Goal: Information Seeking & Learning: Check status

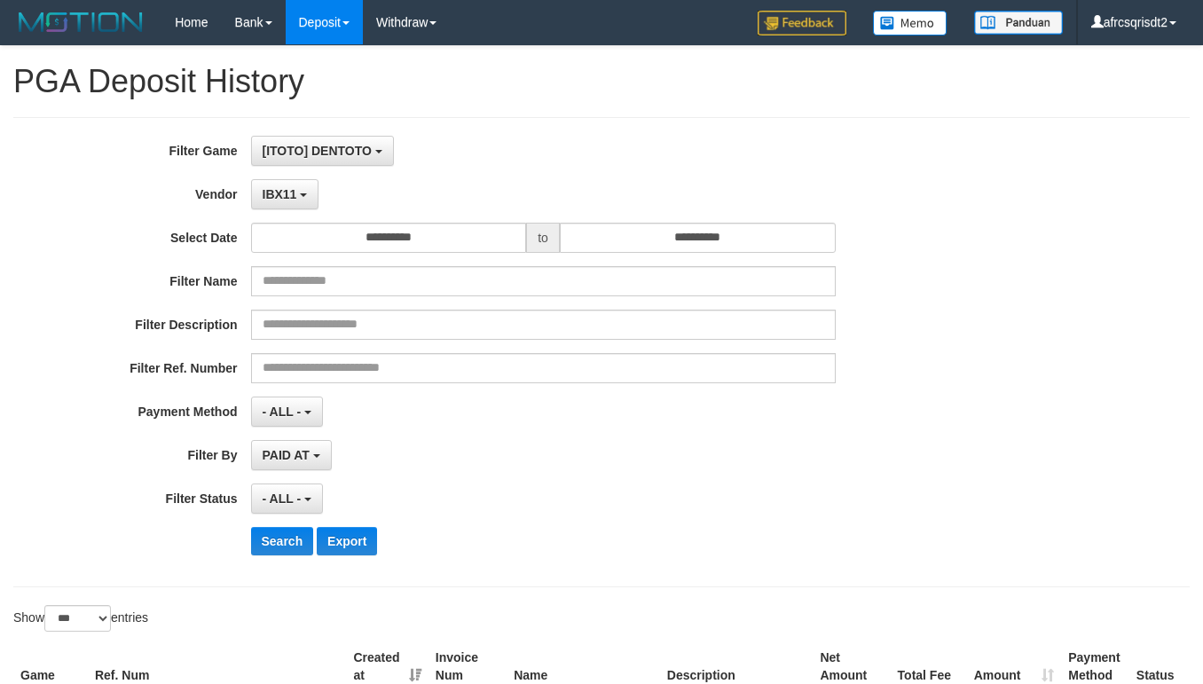
select select "**********"
select select "***"
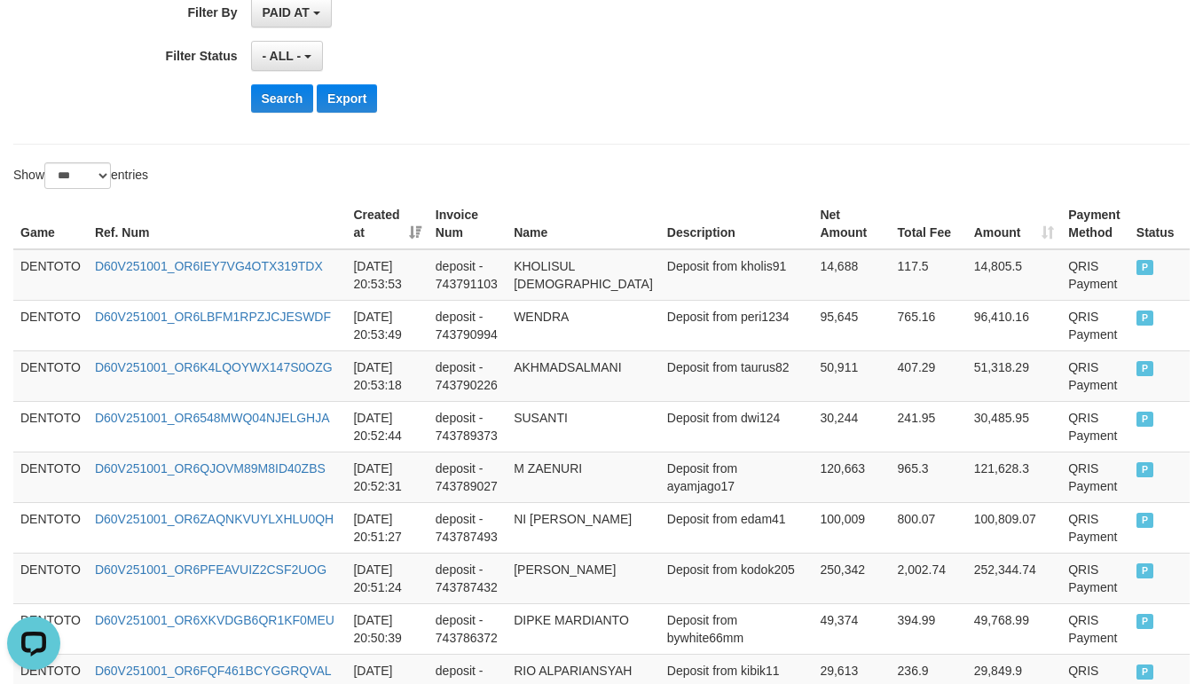
scroll to position [16, 0]
click at [264, 110] on button "Search" at bounding box center [282, 98] width 63 height 28
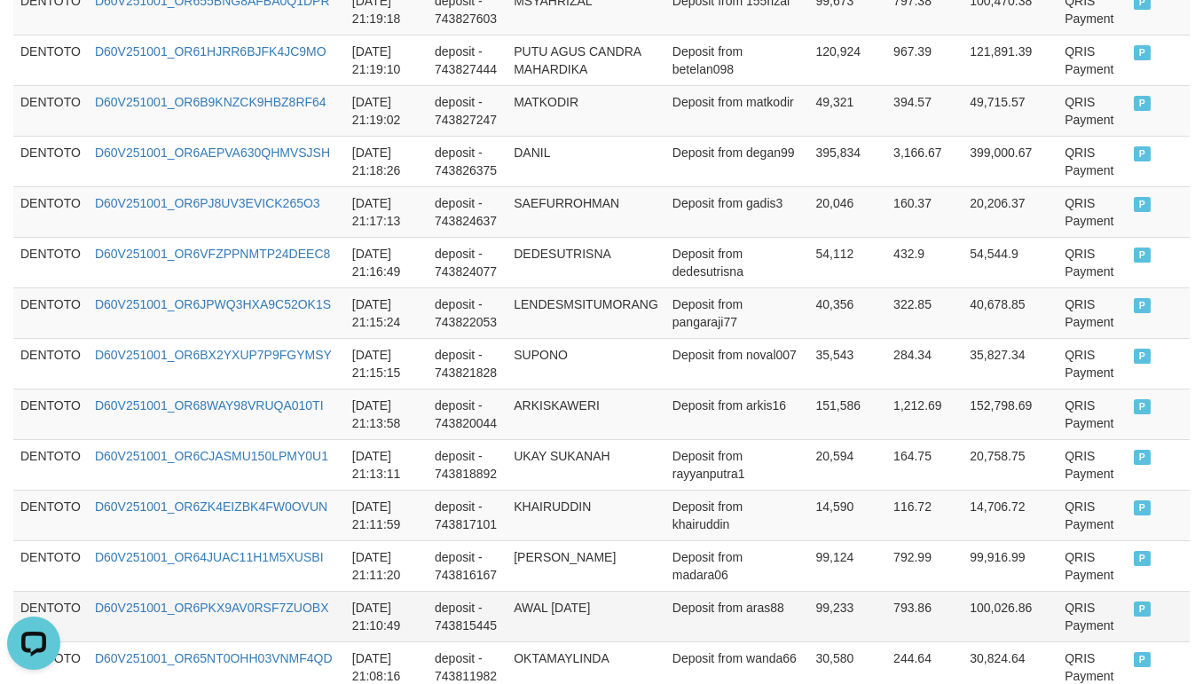
scroll to position [443, 0]
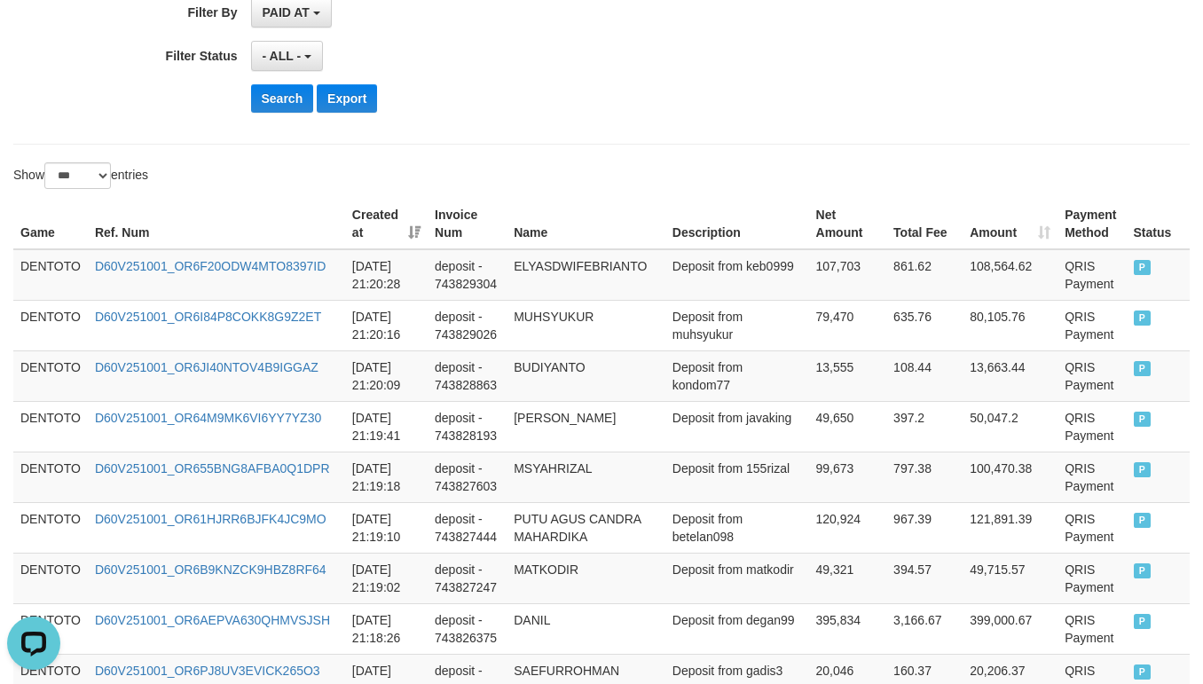
click at [56, 266] on td "DENTOTO" at bounding box center [50, 274] width 75 height 51
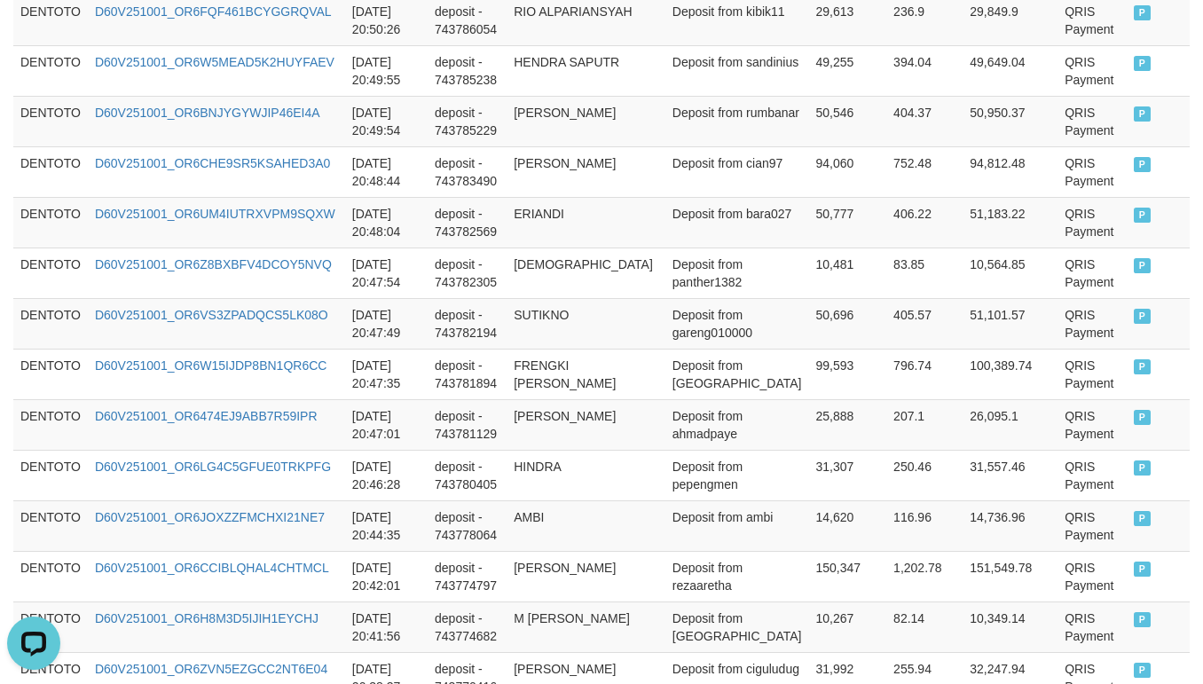
scroll to position [3105, 0]
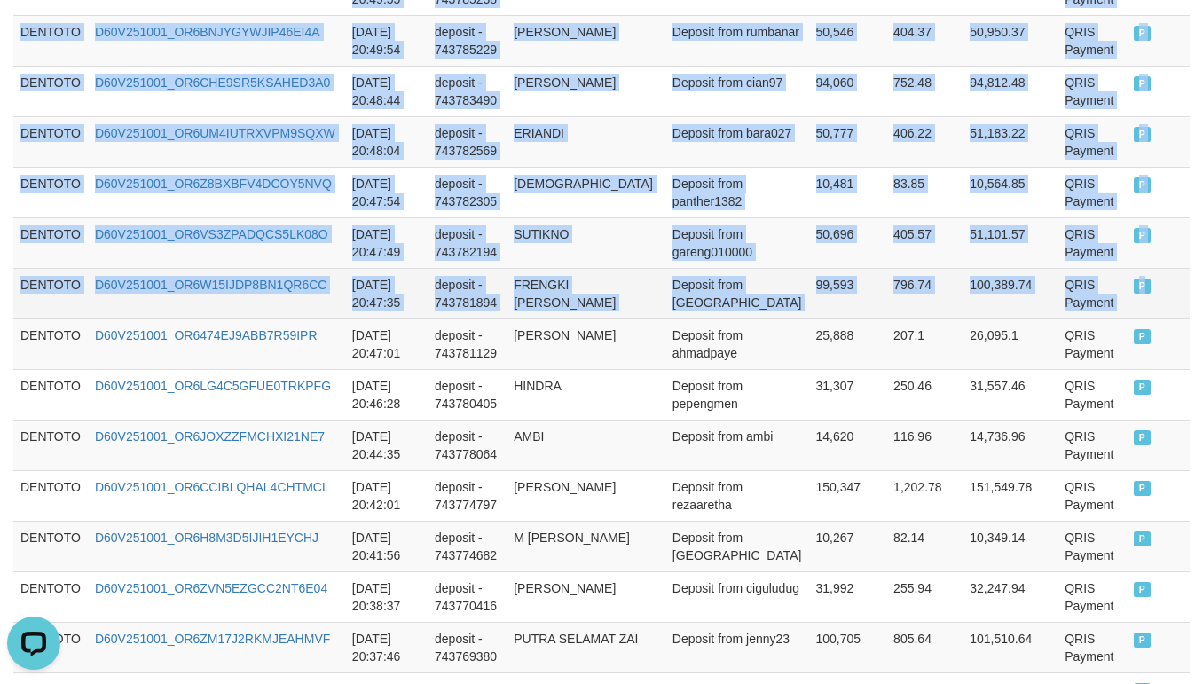
drag, startPoint x: 1098, startPoint y: 317, endPoint x: 1115, endPoint y: 317, distance: 17.7
click at [1113, 317] on tr "DENTOTO D60V251001_OR6W15IJDP8BN1QR6CC 2025-10-01 20:47:35 deposit - 743781894 …" at bounding box center [601, 293] width 1177 height 51
click at [1127, 317] on td "P" at bounding box center [1159, 293] width 64 height 51
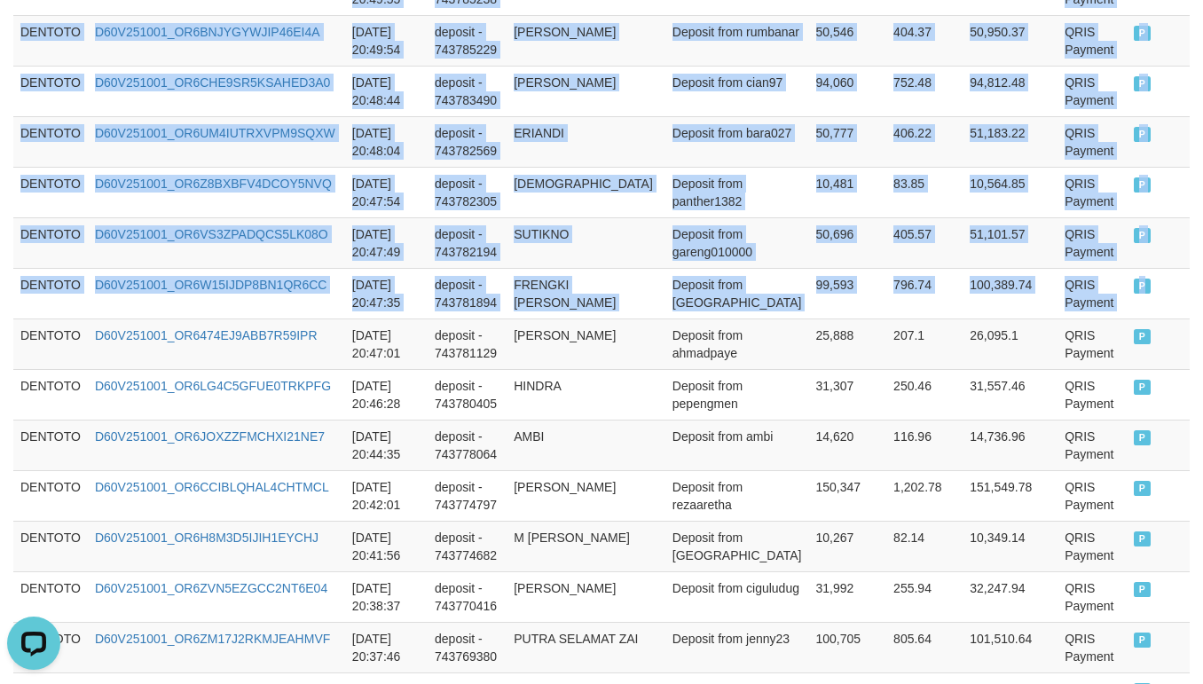
copy tbody "DENTOTO D60V251001_OR6F20ODW4MTO8397ID 2025-10-01 21:20:28 deposit - 743829304 …"
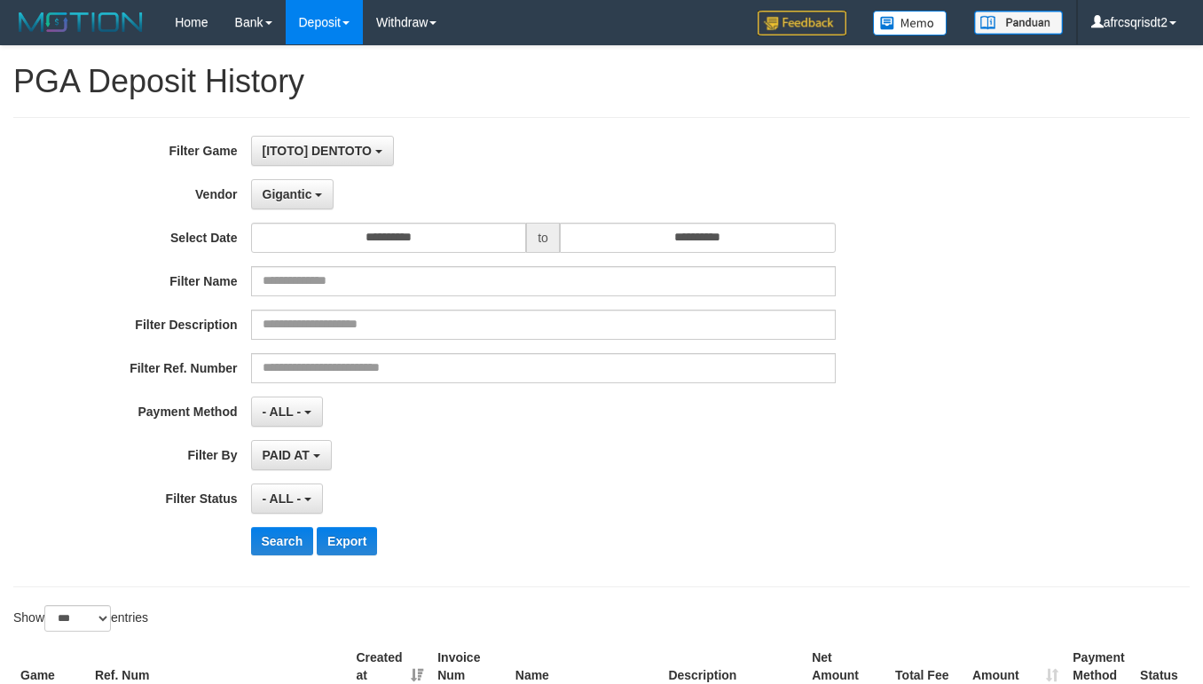
select select "**********"
select select "***"
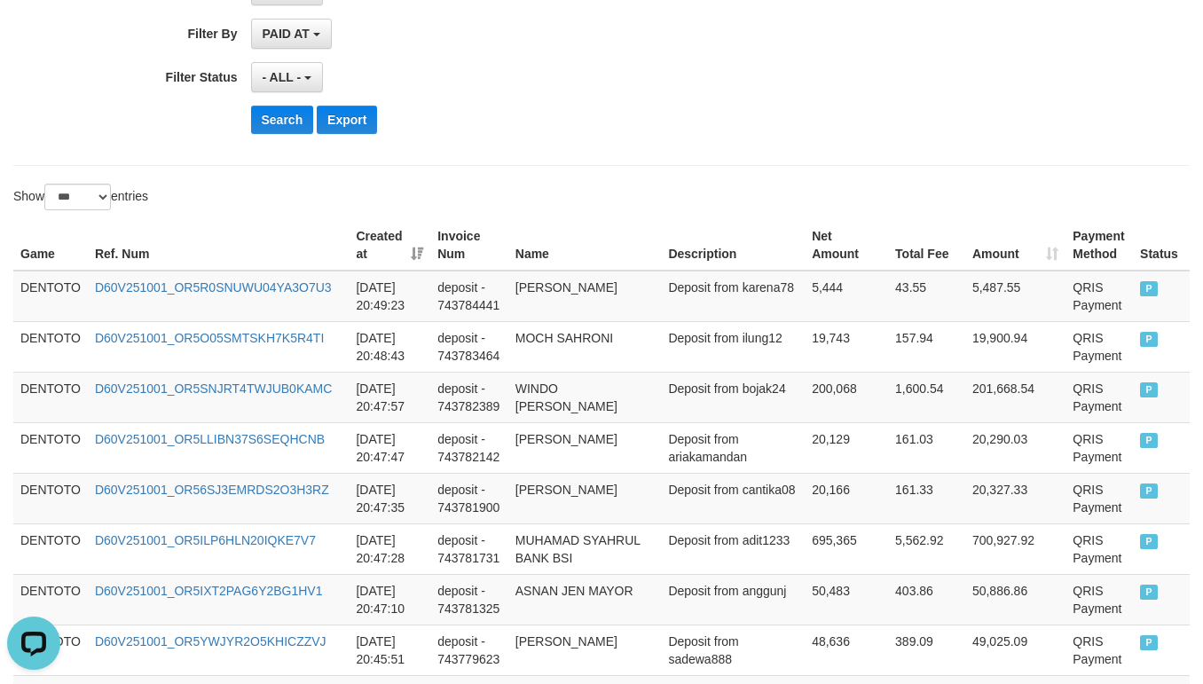
scroll to position [16, 0]
click at [288, 123] on button "Search" at bounding box center [282, 120] width 63 height 28
click at [107, 120] on div "Search Export" at bounding box center [501, 120] width 1003 height 28
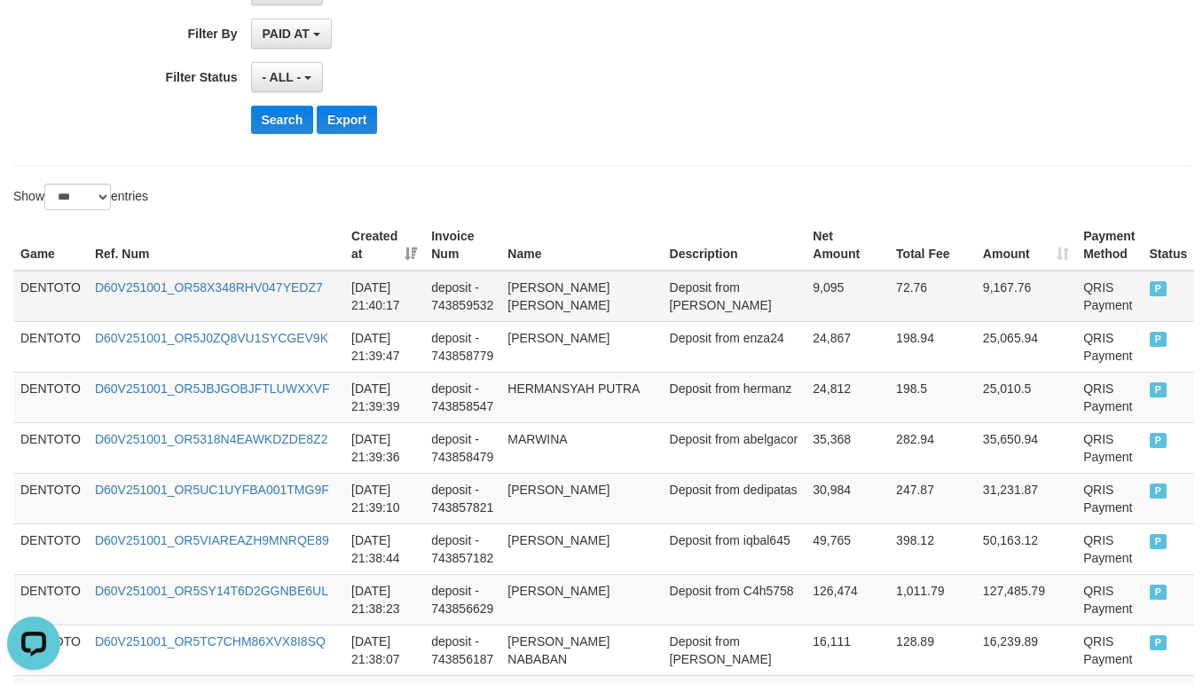
click at [54, 301] on td "DENTOTO" at bounding box center [50, 296] width 75 height 51
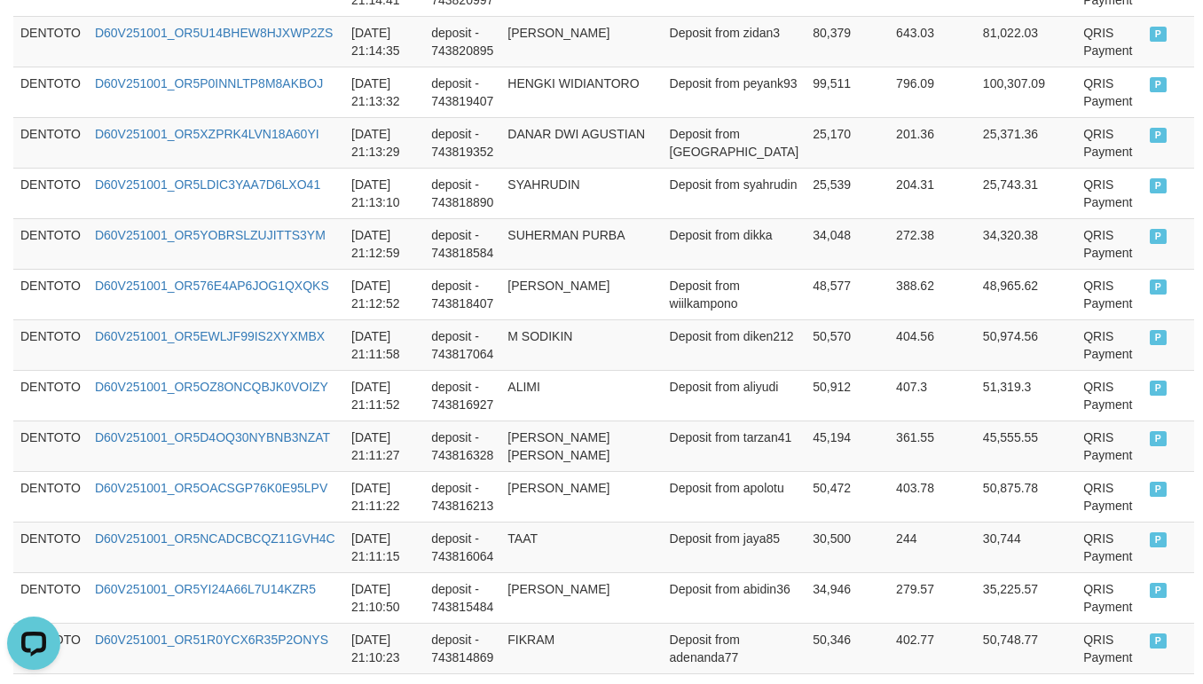
scroll to position [5322, 0]
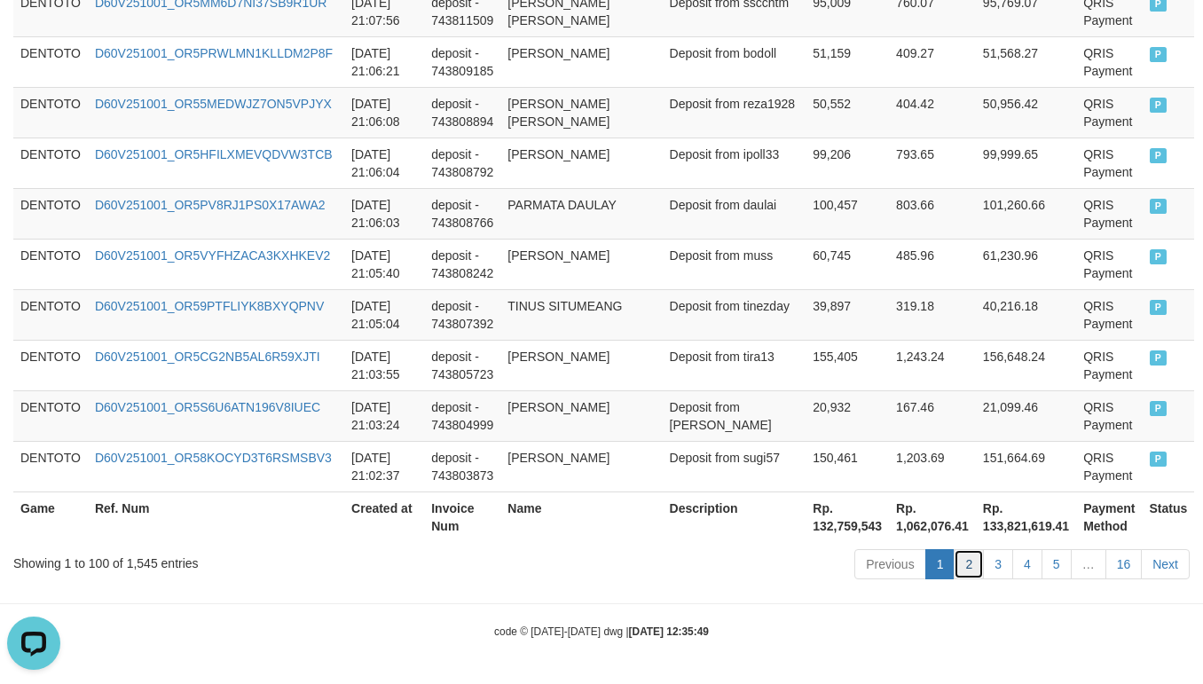
click at [966, 560] on link "2" at bounding box center [969, 564] width 30 height 30
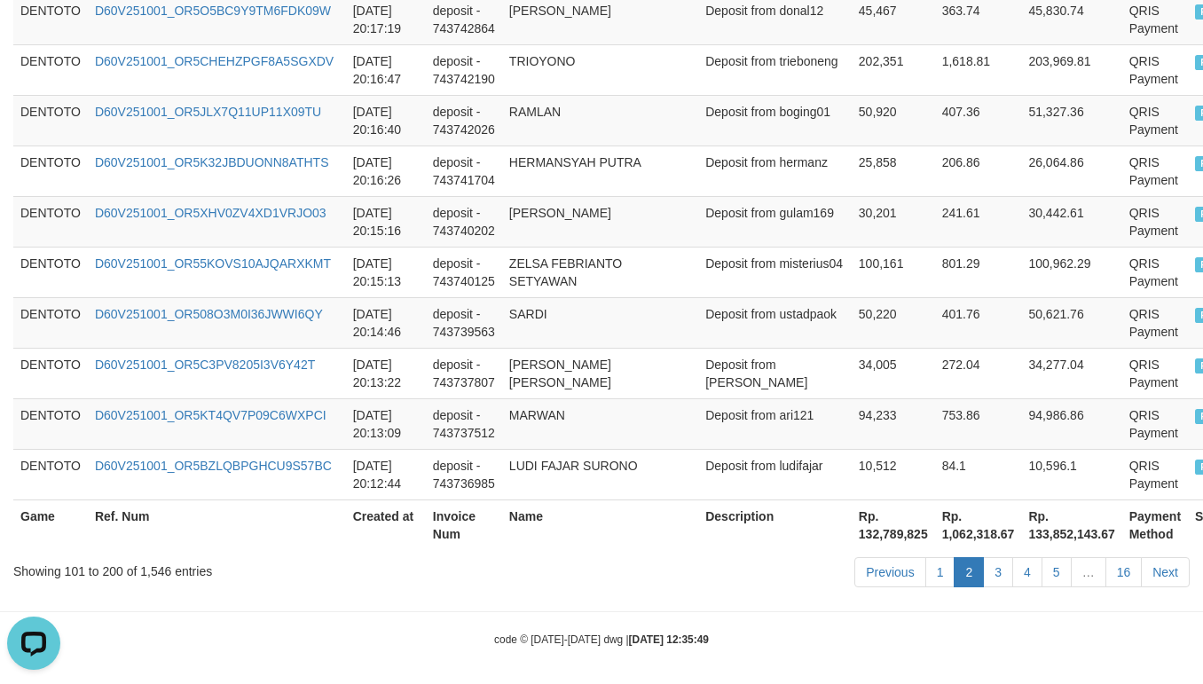
scroll to position [5303, 0]
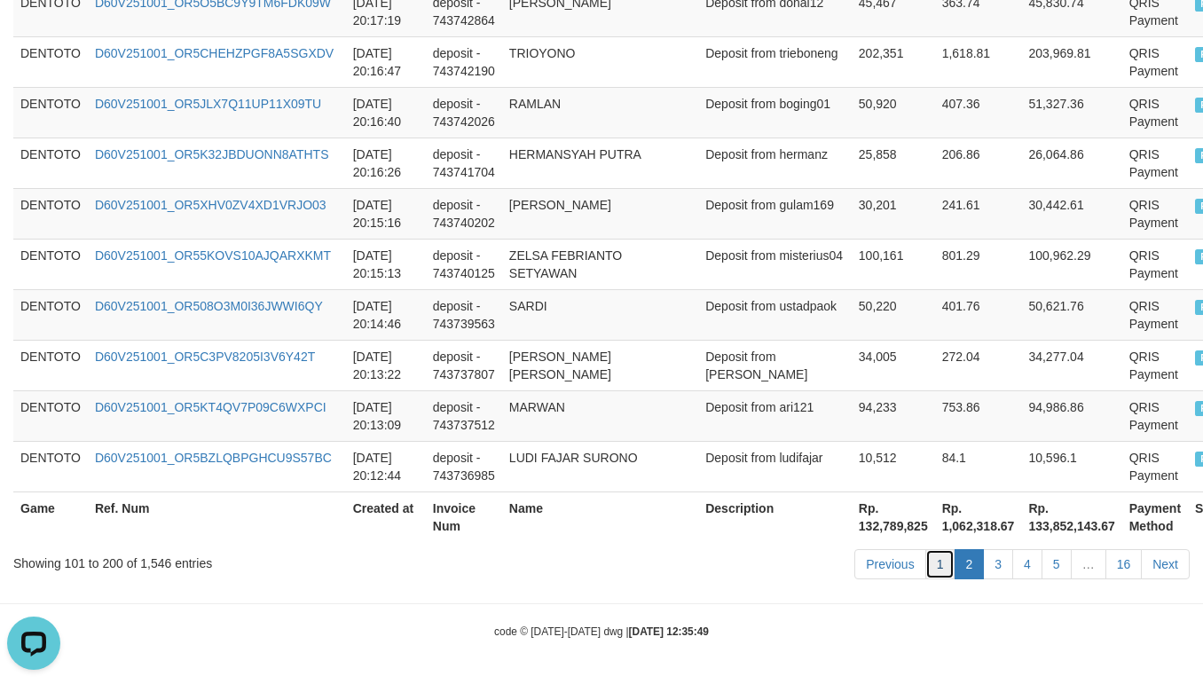
click at [926, 557] on link "1" at bounding box center [941, 564] width 30 height 30
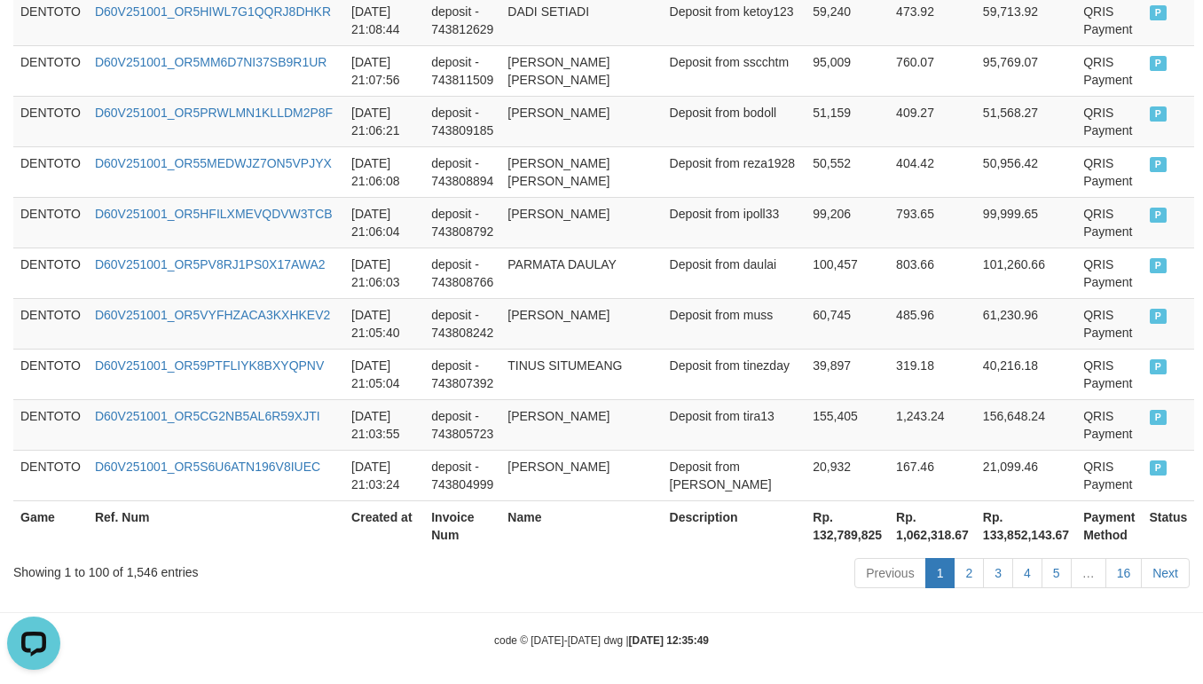
scroll to position [5320, 0]
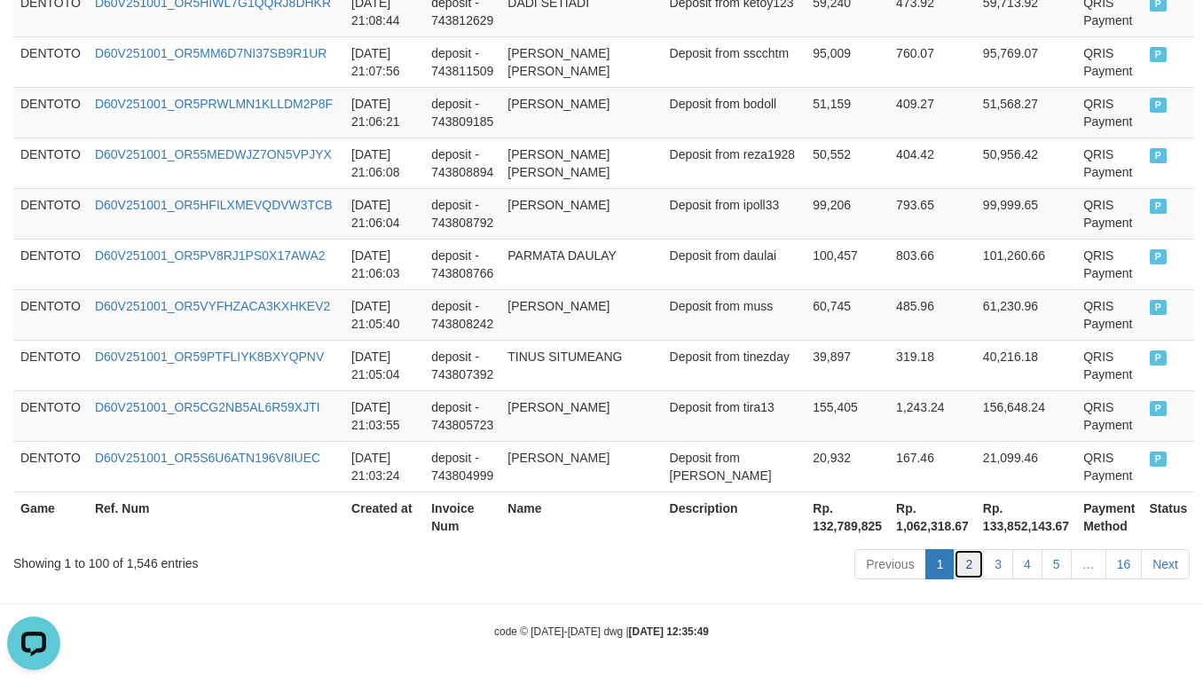
click at [964, 570] on link "2" at bounding box center [969, 564] width 30 height 30
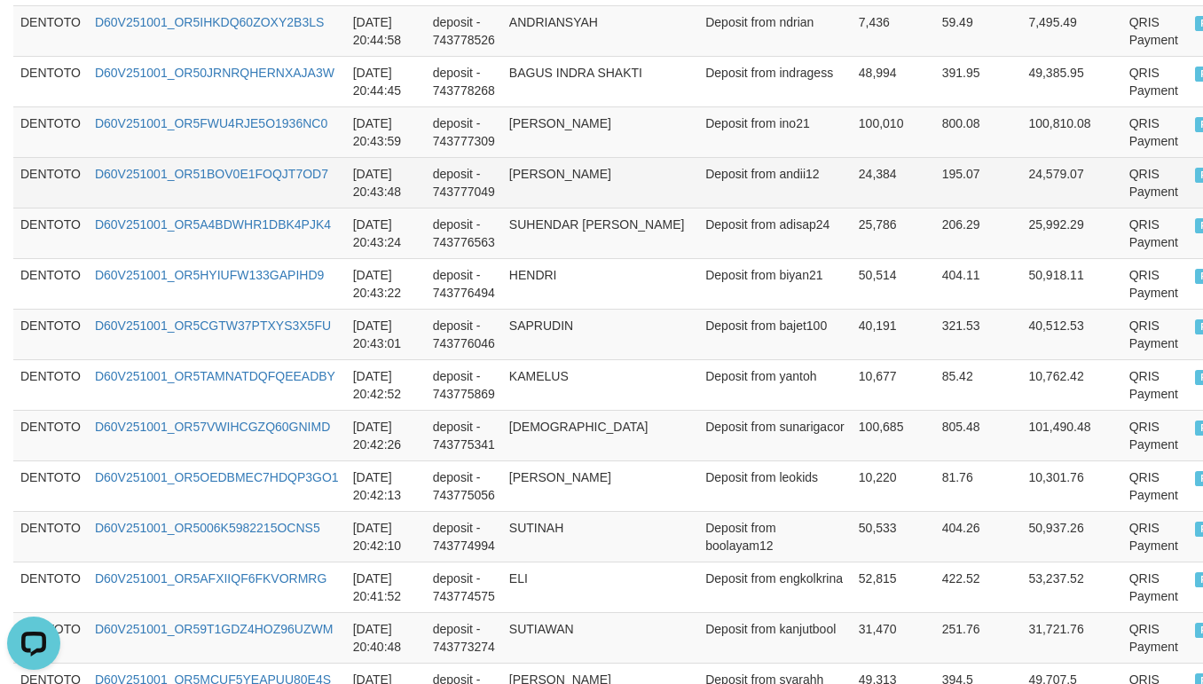
scroll to position [2197, 0]
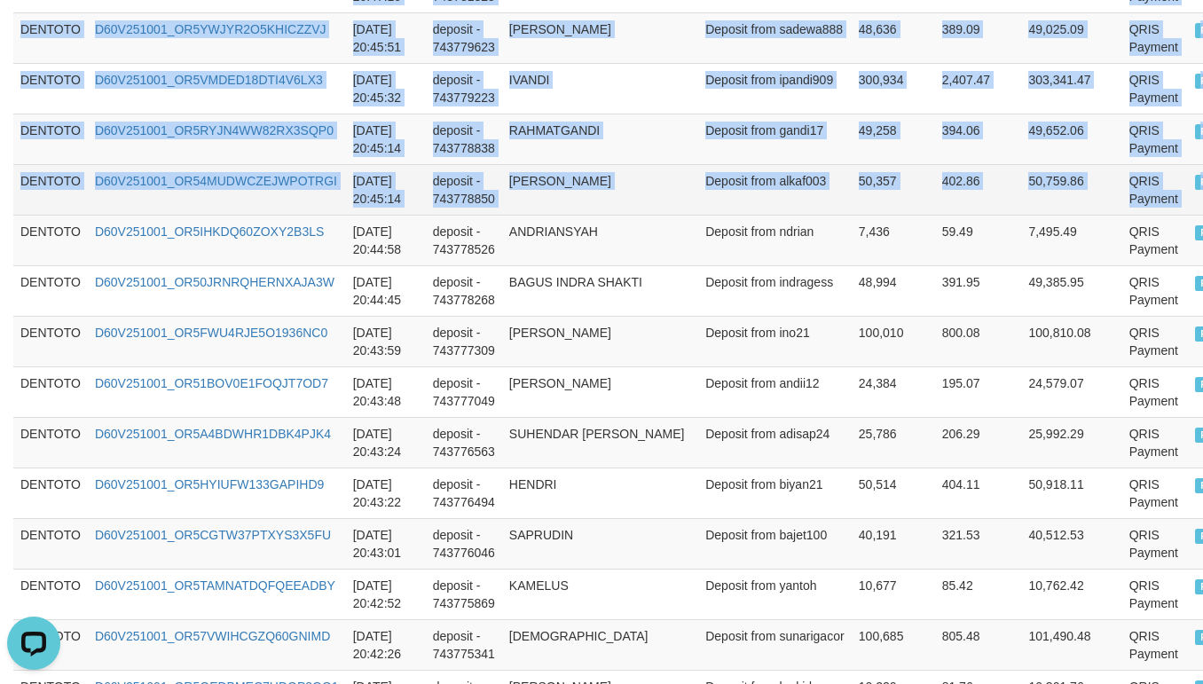
click at [1188, 203] on td "P" at bounding box center [1214, 189] width 52 height 51
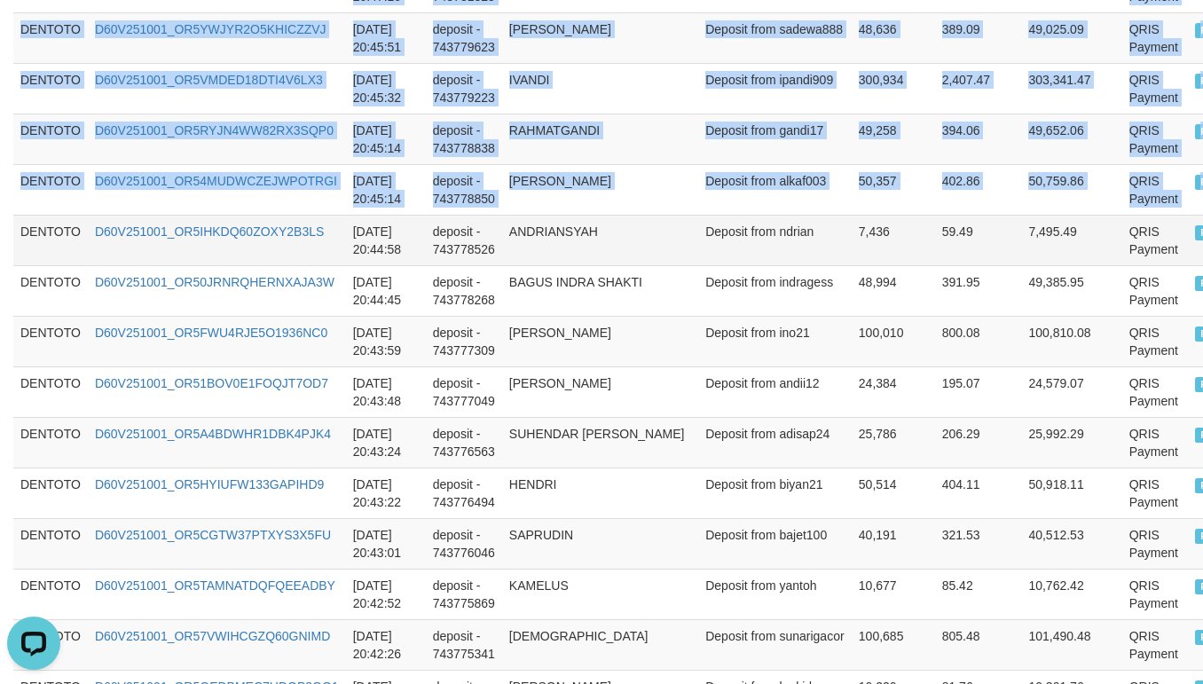
copy tbody "DENTOTO D60V251001_OR58KOCYD3T6RSMSBV3 2025-10-01 21:02:37 deposit - 743803873 …"
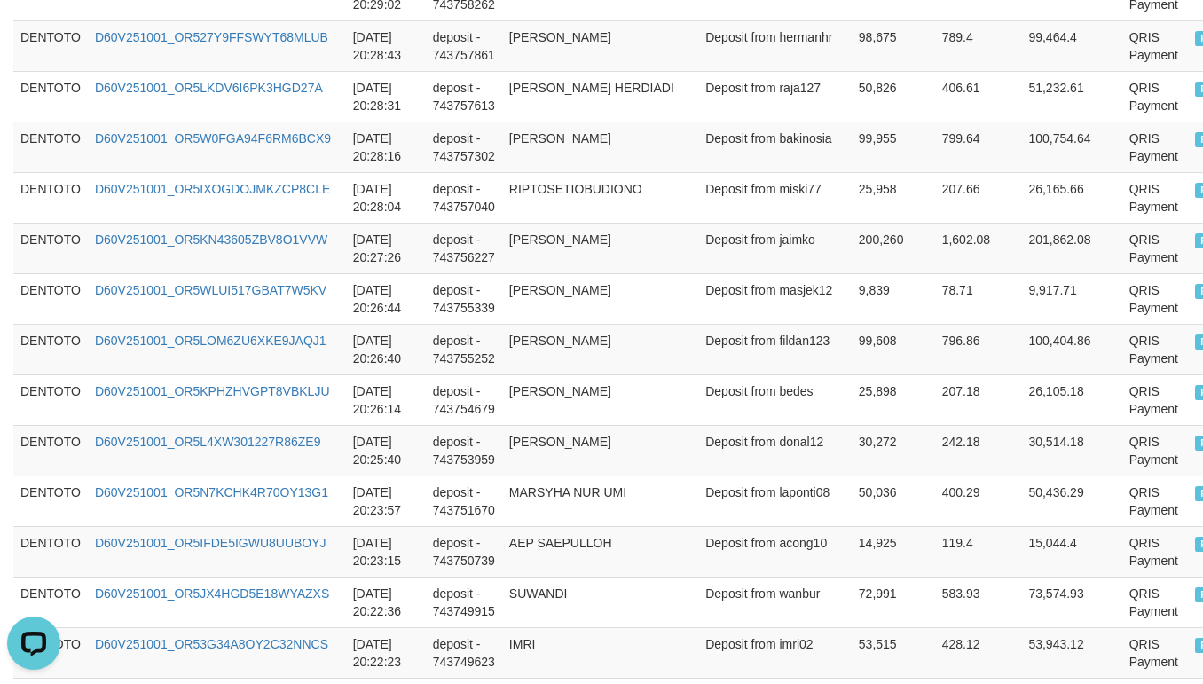
scroll to position [5303, 0]
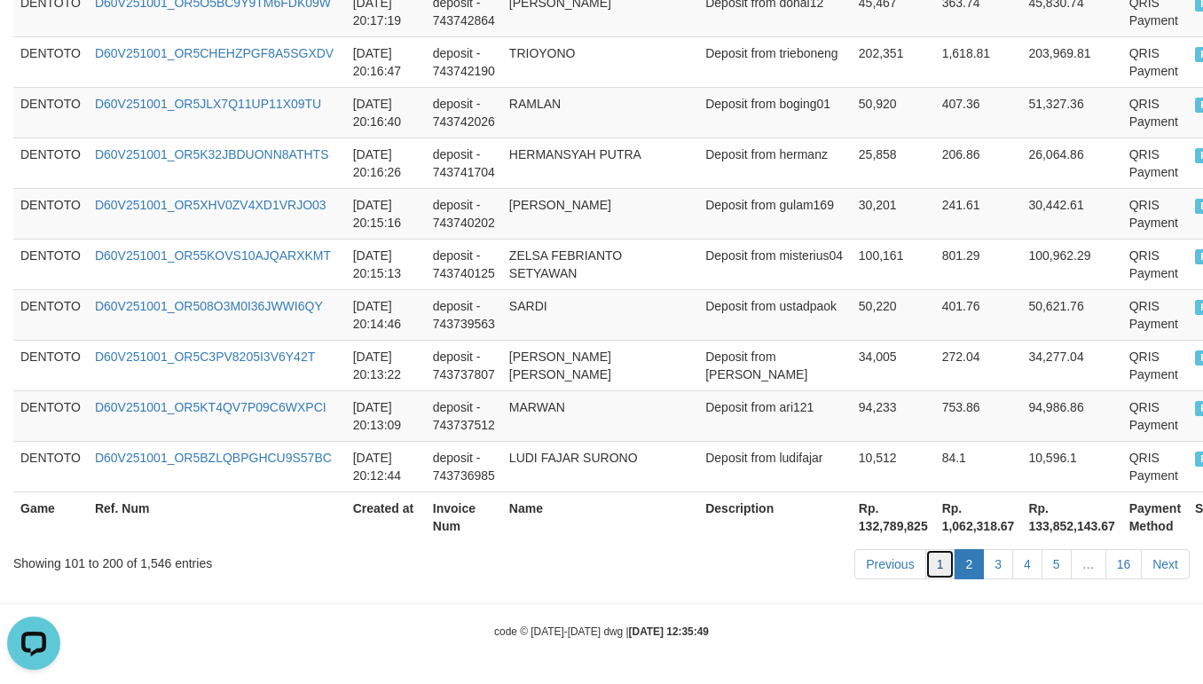
click at [941, 562] on link "1" at bounding box center [941, 564] width 30 height 30
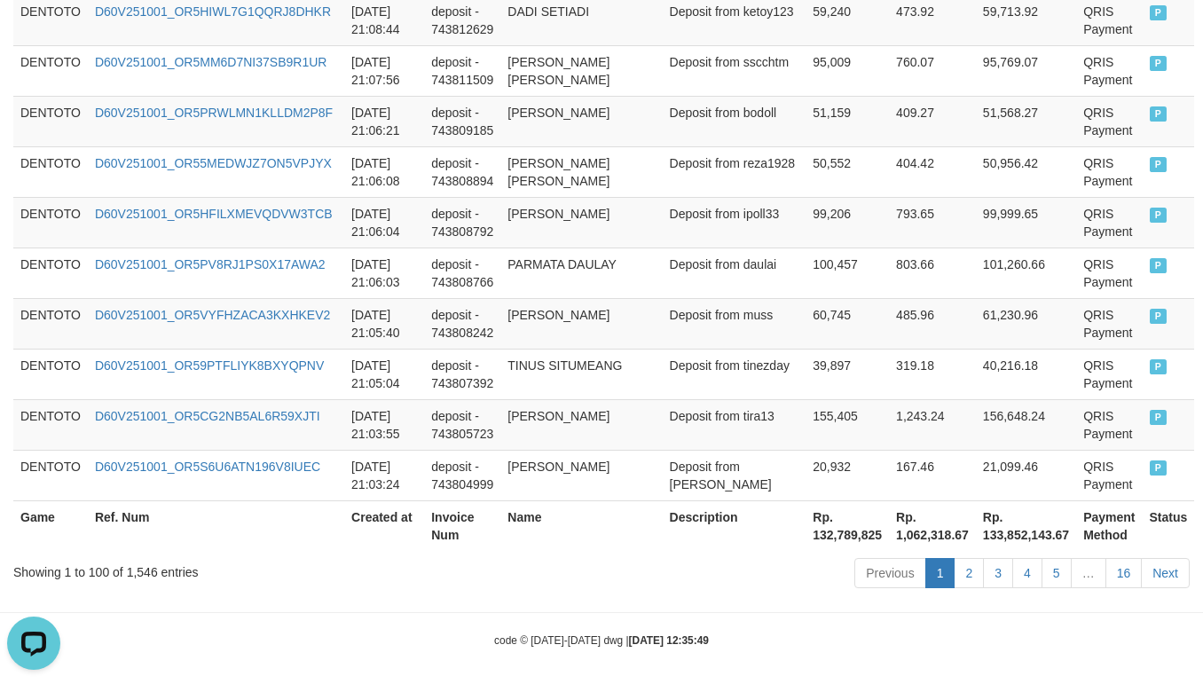
scroll to position [5320, 0]
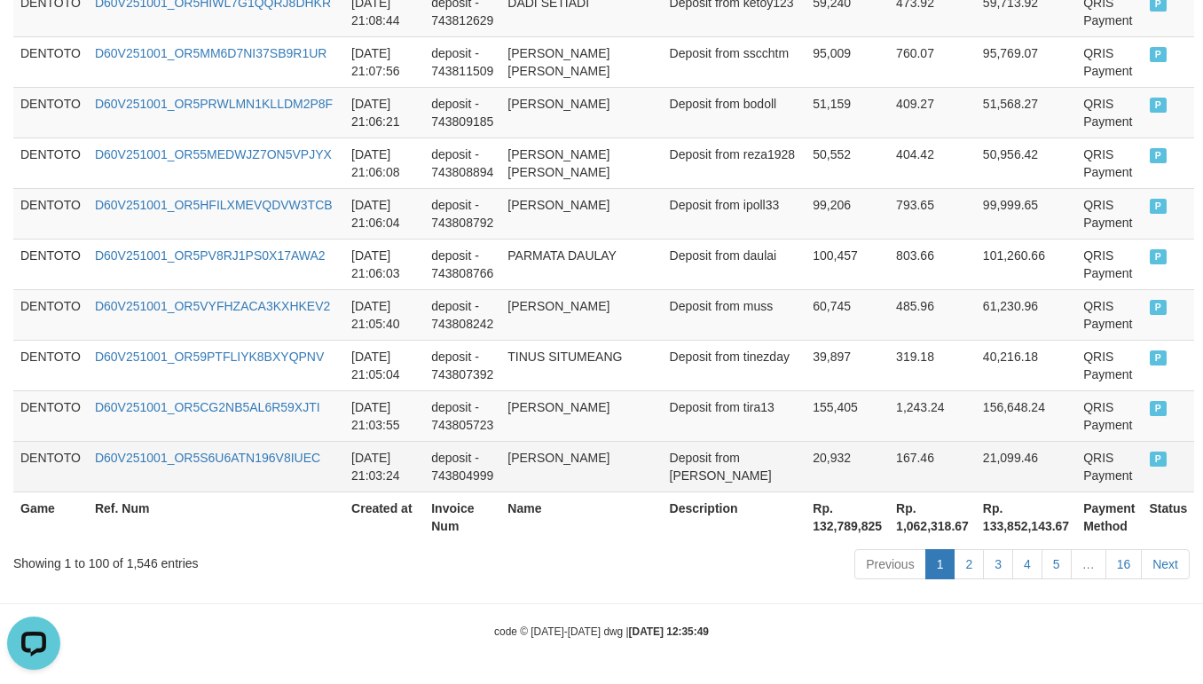
click at [1147, 459] on td "P" at bounding box center [1169, 466] width 52 height 51
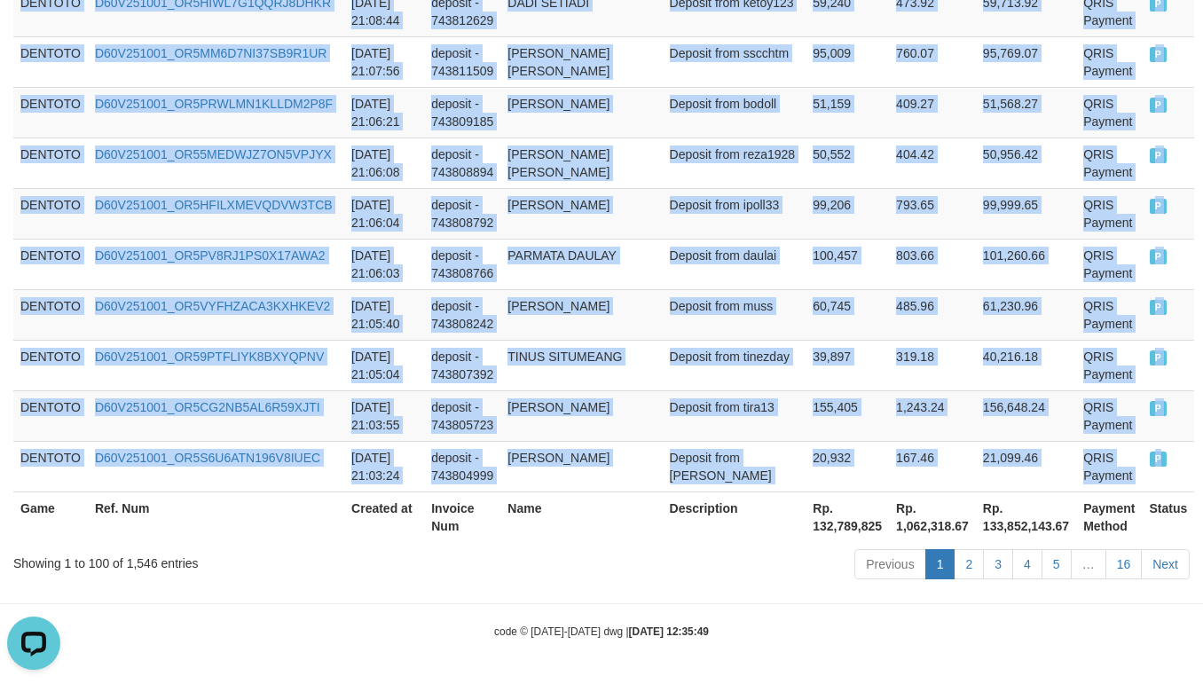
copy tbody "DENTOTO D60V251001_OR5TX6CIW5NJIITCMQM 2025-10-01 21:40:23 deposit - 743859660 …"
click at [773, 399] on td "Deposit from tira13" at bounding box center [735, 415] width 144 height 51
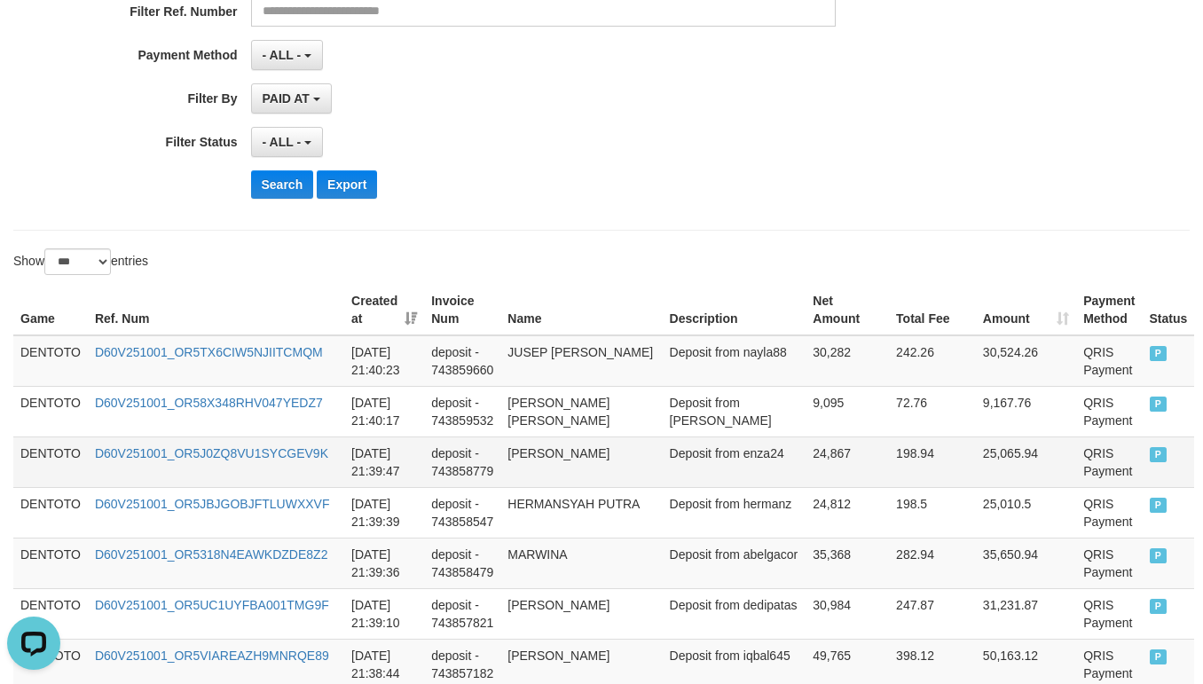
scroll to position [443, 0]
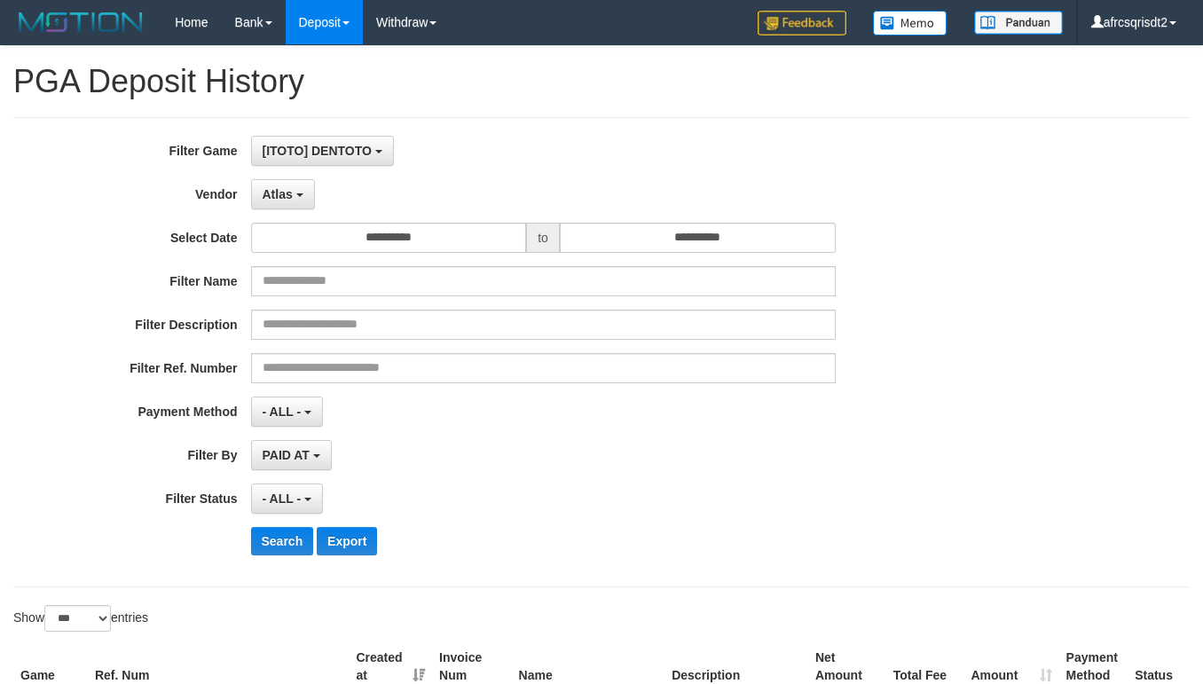
select select "**********"
select select "***"
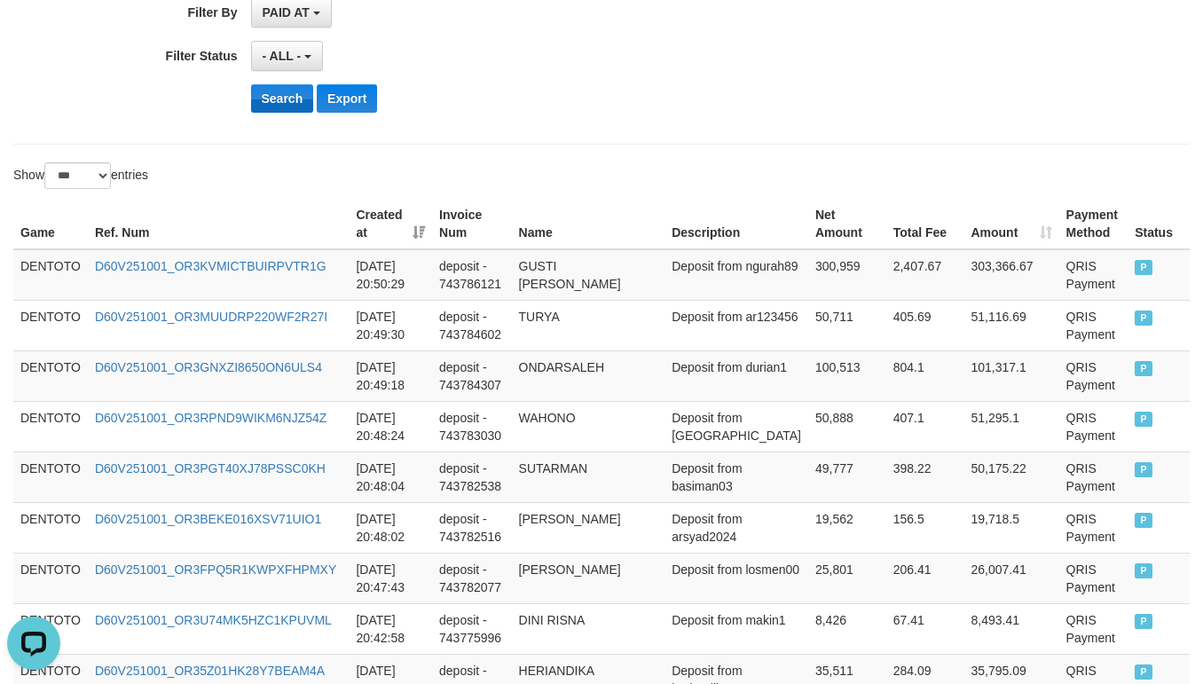
scroll to position [16, 0]
click at [288, 109] on button "Search" at bounding box center [282, 98] width 63 height 28
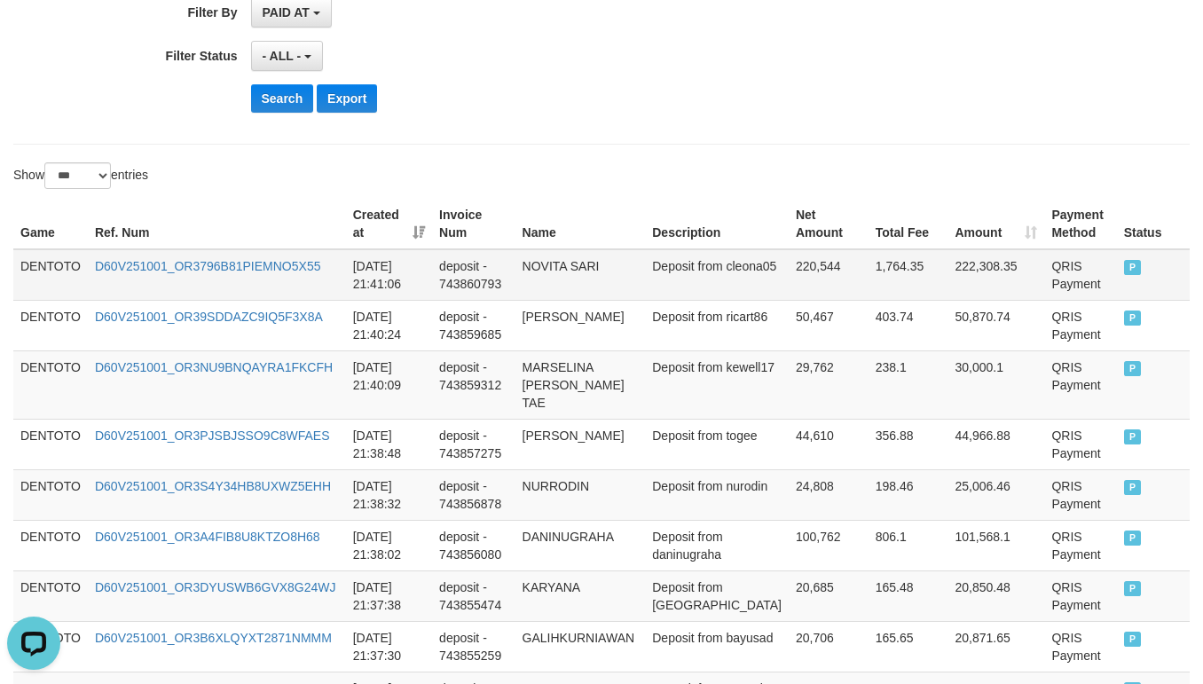
click at [45, 272] on td "DENTOTO" at bounding box center [50, 274] width 75 height 51
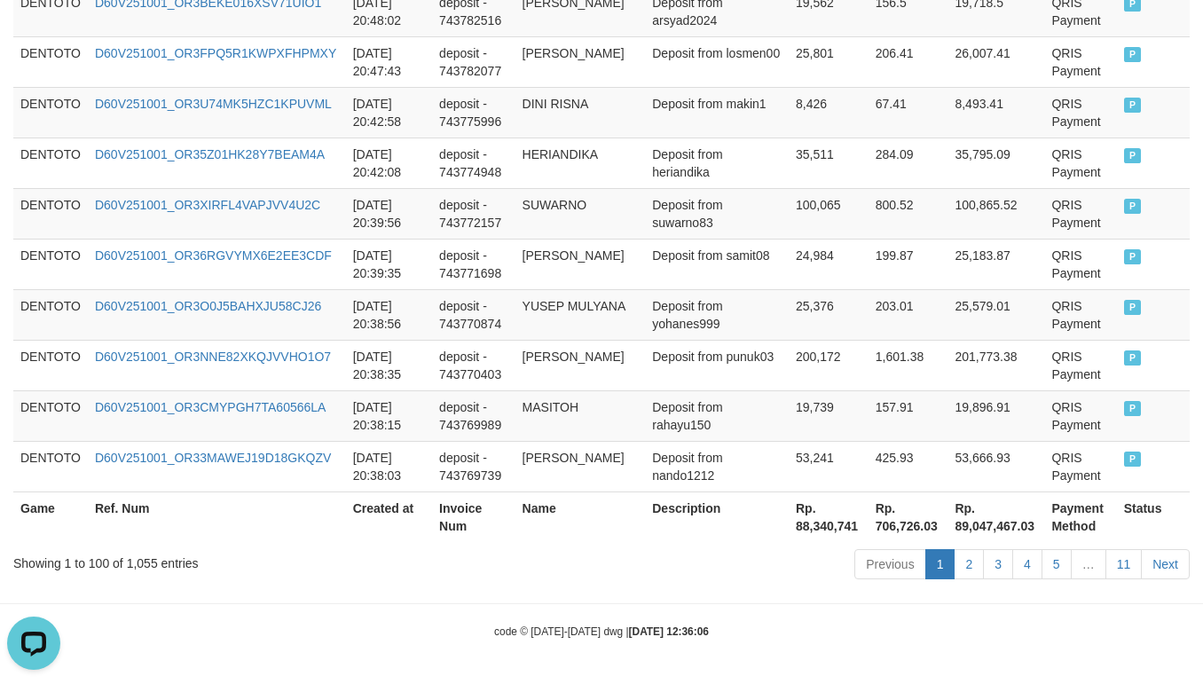
scroll to position [4859, 0]
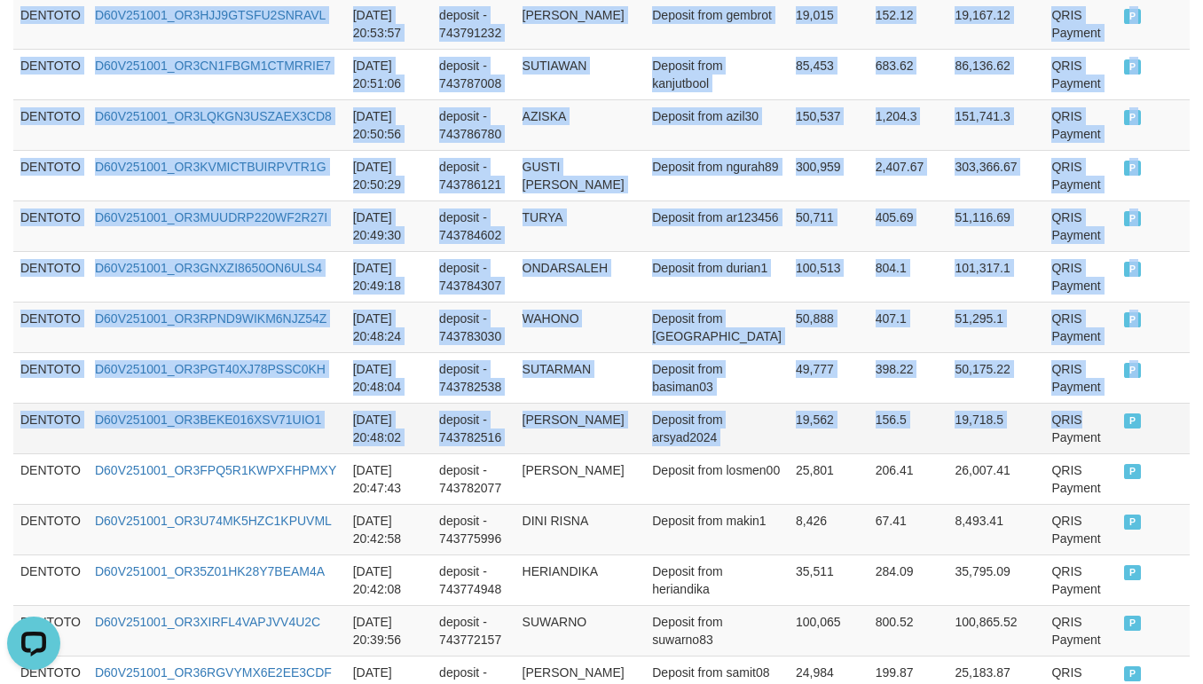
click at [1090, 440] on td "QRIS Payment" at bounding box center [1080, 428] width 72 height 51
click at [1129, 447] on td "P" at bounding box center [1153, 428] width 73 height 51
copy tbody "DENTOTO D60V251001_OR3796B81PIEMNO5X55 [DATE] 21:41:06 deposit - 743860793 NOVI…"
click at [708, 443] on td "Deposit from arsyad2024" at bounding box center [717, 428] width 144 height 51
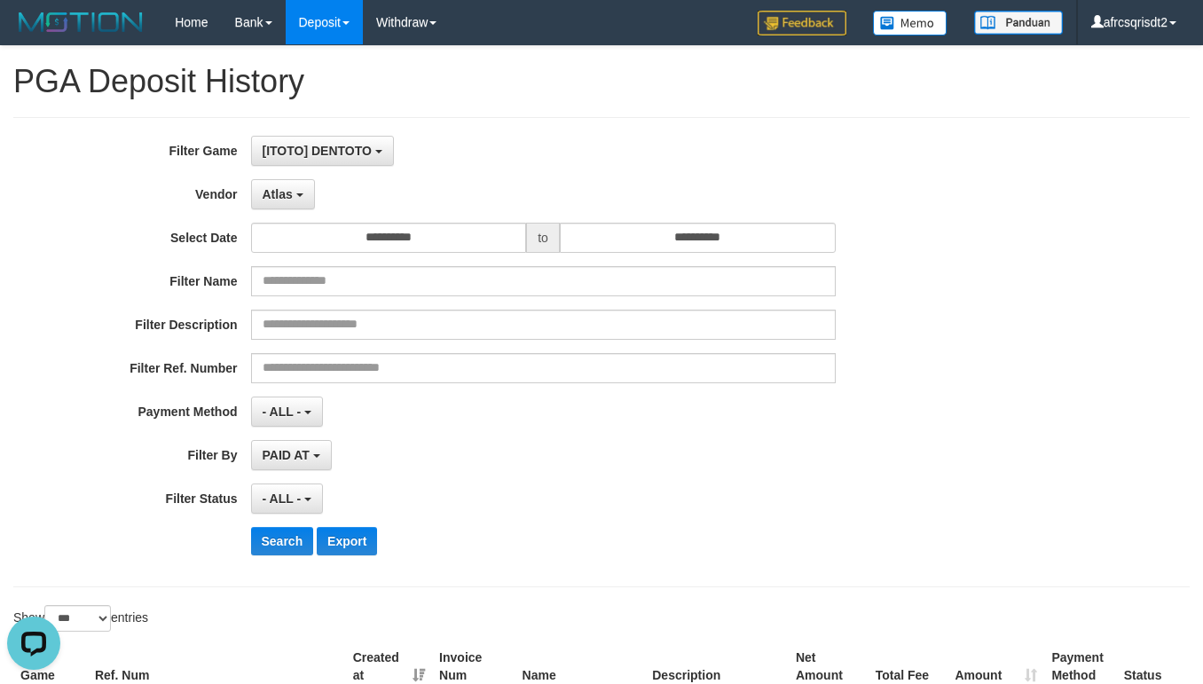
scroll to position [443, 0]
select select "**********"
select select "***"
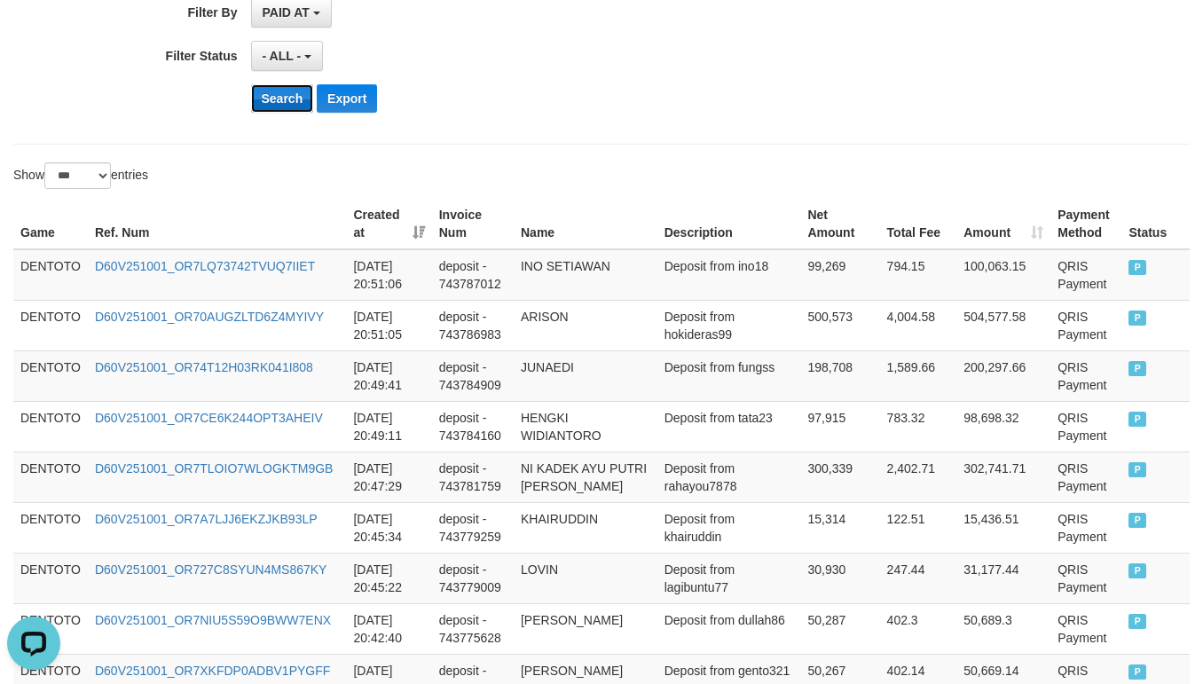
scroll to position [16, 0]
click at [285, 105] on button "Search" at bounding box center [282, 98] width 63 height 28
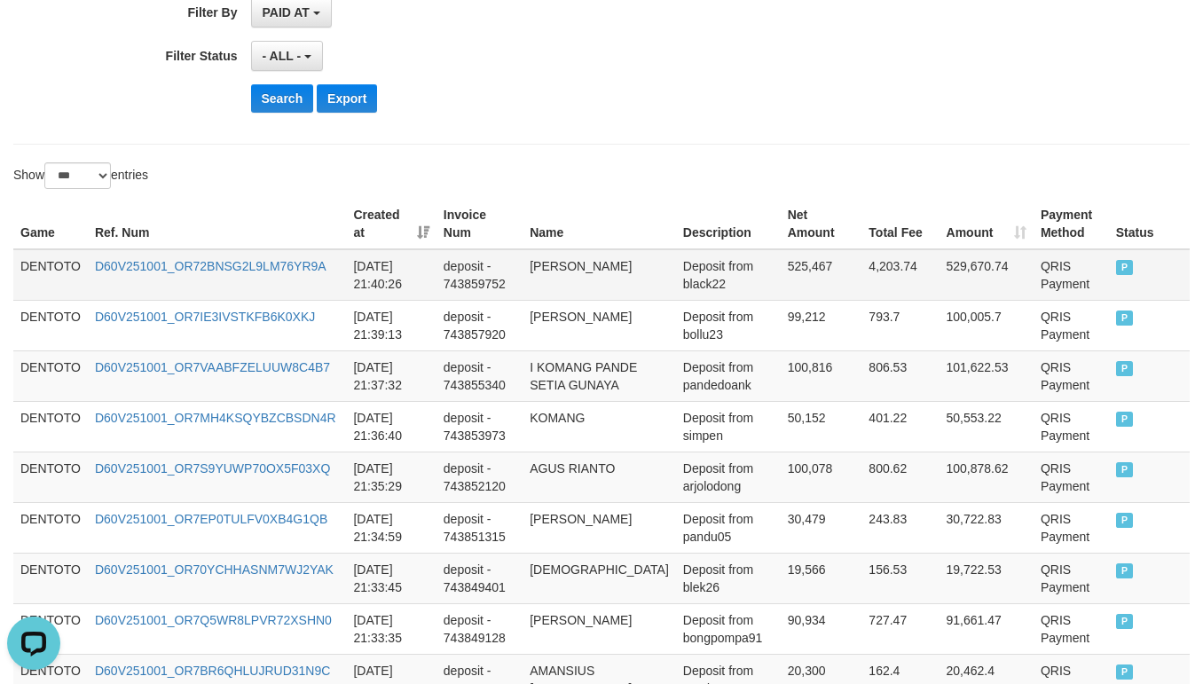
click at [41, 272] on td "DENTOTO" at bounding box center [50, 274] width 75 height 51
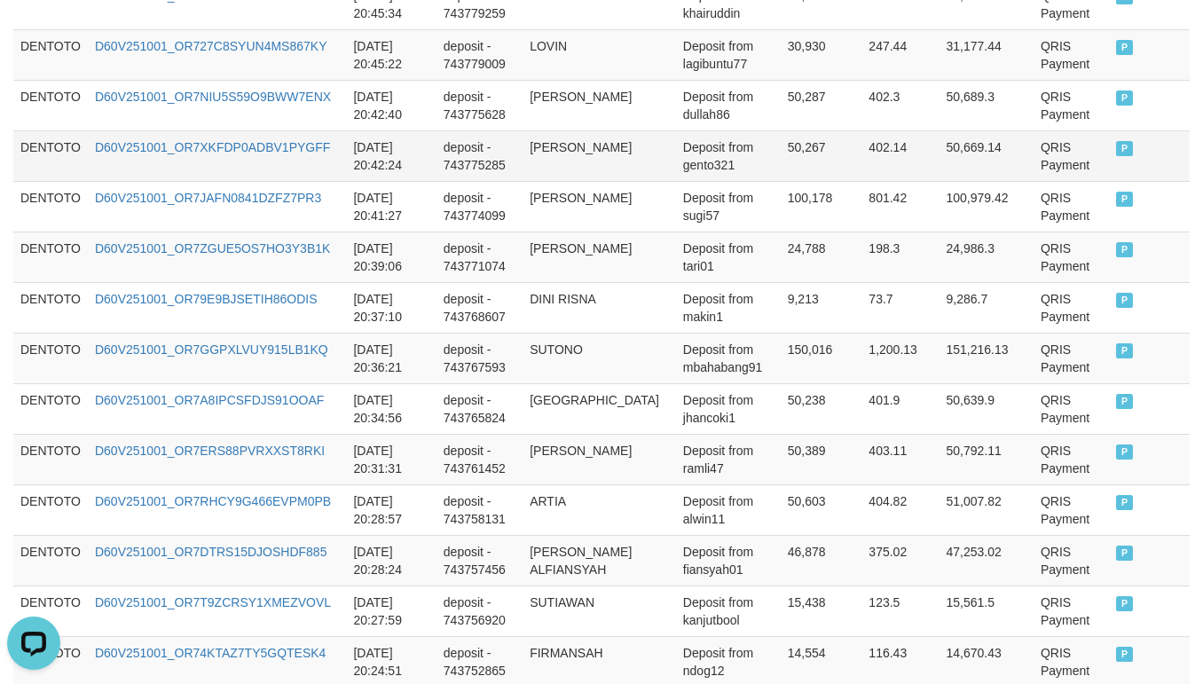
scroll to position [3105, 0]
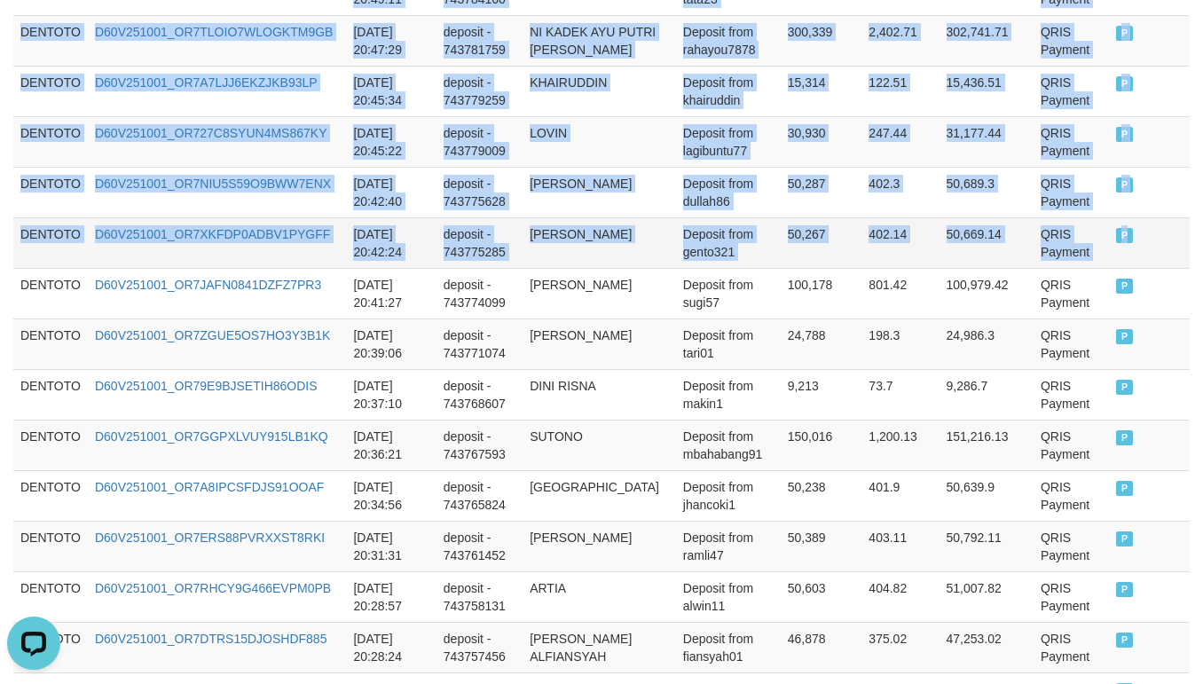
click at [1122, 264] on td "P" at bounding box center [1149, 242] width 81 height 51
copy tbody "DENTOTO D60V251001_OR72BNSG2L9LM76YR9A 2025-10-01 21:40:26 deposit - 743859752 …"
click at [733, 259] on td "Deposit from gento321" at bounding box center [728, 242] width 105 height 51
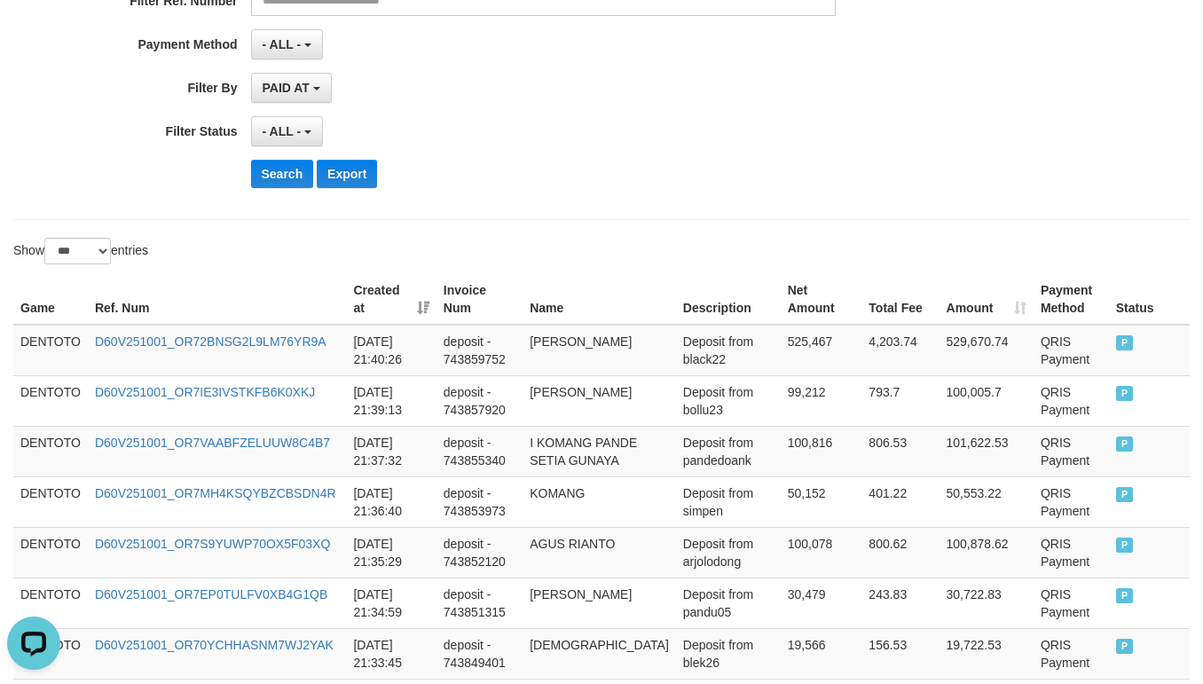
scroll to position [443, 0]
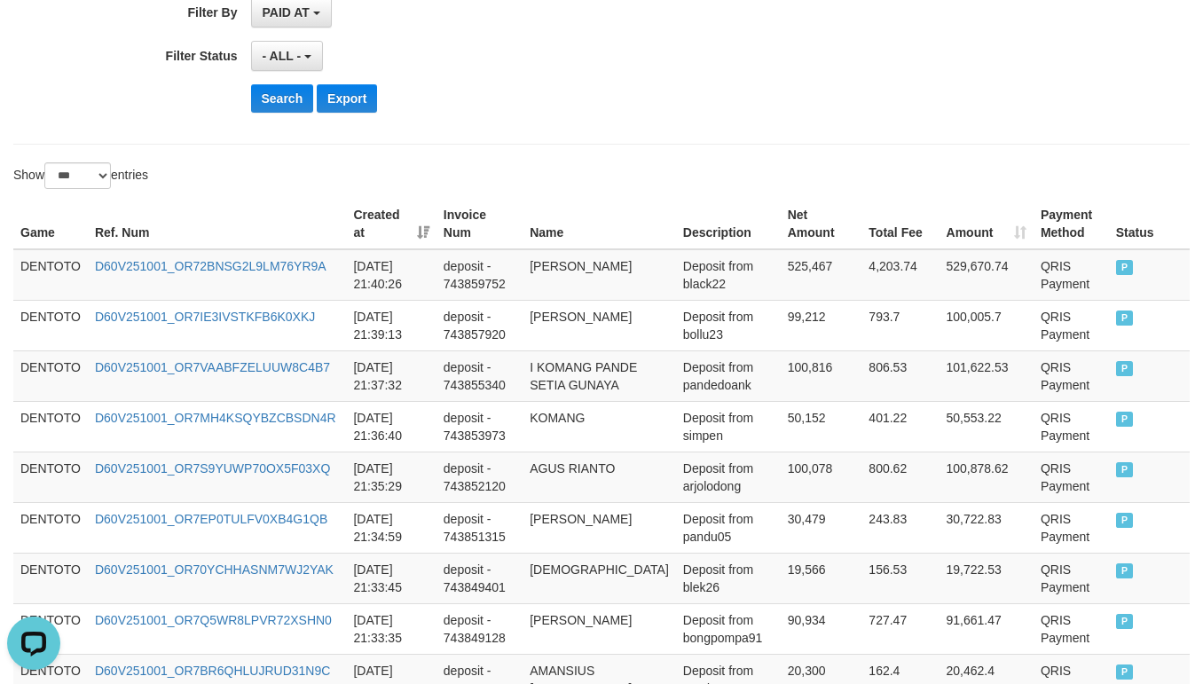
drag, startPoint x: 121, startPoint y: 101, endPoint x: 110, endPoint y: 49, distance: 53.4
click at [118, 99] on div "Search Export" at bounding box center [501, 98] width 1003 height 28
